Goal: Task Accomplishment & Management: Complete application form

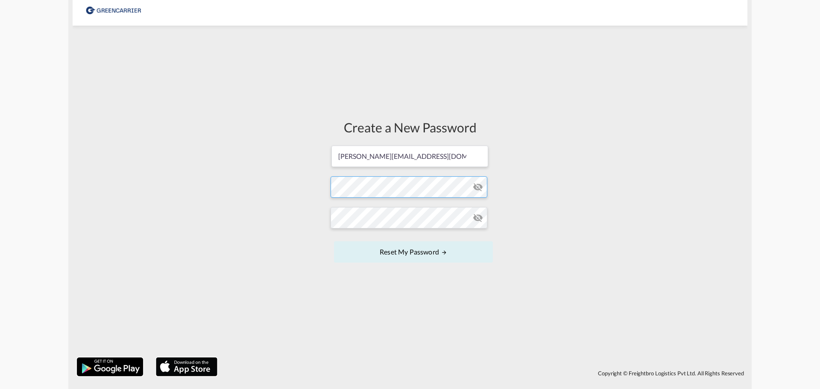
click at [345, 190] on form "[PERSON_NAME][EMAIL_ADDRESS][DOMAIN_NAME] Password must contain the following: …" at bounding box center [410, 205] width 159 height 120
click at [348, 239] on form "[PERSON_NAME][EMAIL_ADDRESS][DOMAIN_NAME] Password must contain the following: …" at bounding box center [410, 205] width 159 height 120
click at [418, 252] on button "Reset my password" at bounding box center [413, 251] width 159 height 21
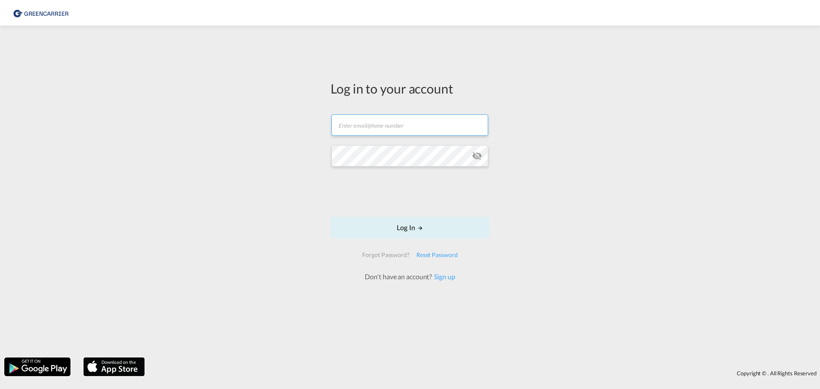
click at [353, 125] on input "text" at bounding box center [409, 124] width 157 height 21
type input "[PERSON_NAME][EMAIL_ADDRESS][DOMAIN_NAME]"
click at [405, 228] on button "Log In" at bounding box center [410, 227] width 159 height 21
click at [331, 217] on button "Log In" at bounding box center [410, 227] width 159 height 21
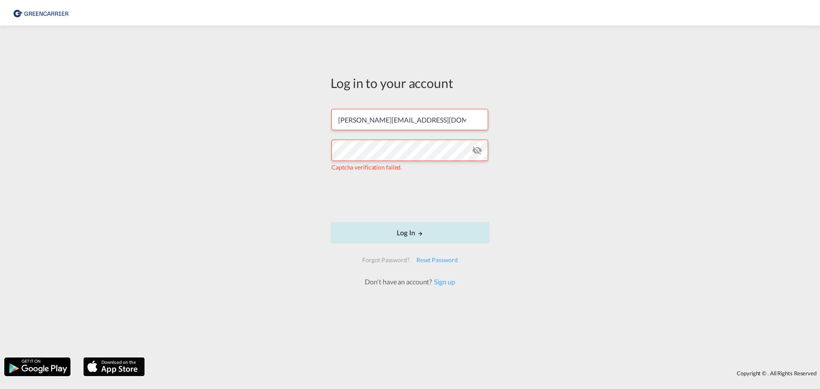
click at [401, 233] on button "Log In" at bounding box center [410, 232] width 159 height 21
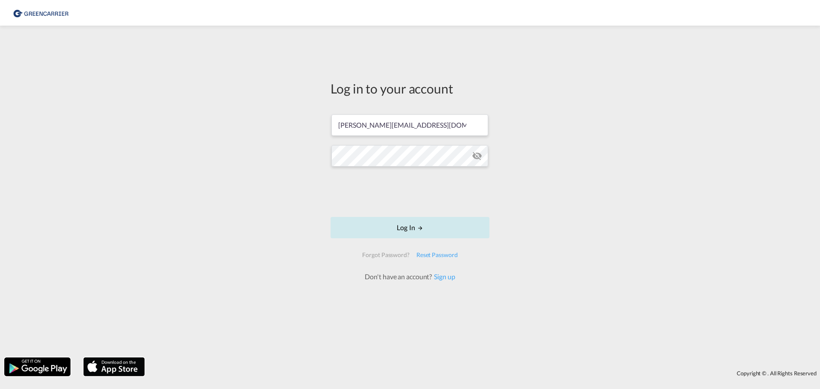
click at [405, 227] on button "Log In" at bounding box center [410, 227] width 159 height 21
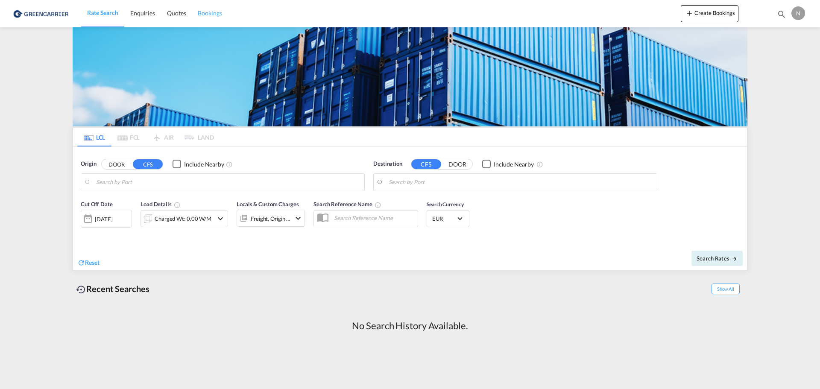
click at [204, 13] on span "Bookings" at bounding box center [210, 12] width 24 height 7
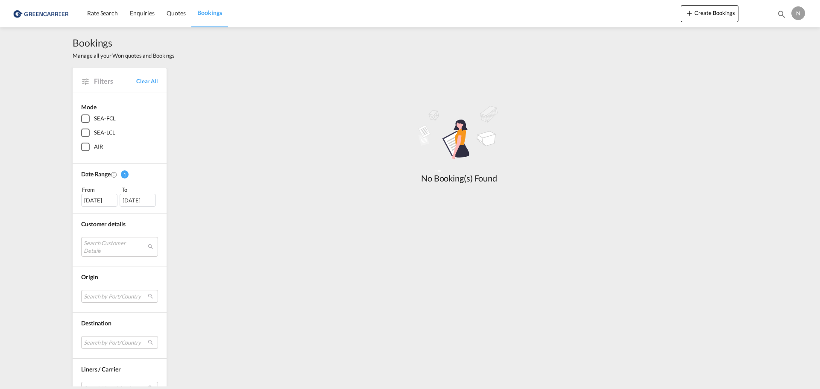
click at [82, 131] on div "SEA-LCL" at bounding box center [85, 133] width 9 height 9
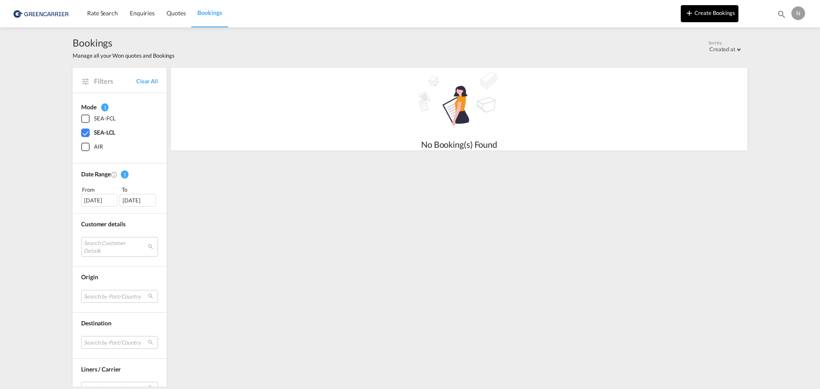
click at [707, 13] on button "Create Bookings" at bounding box center [710, 13] width 58 height 17
